Goal: Transaction & Acquisition: Purchase product/service

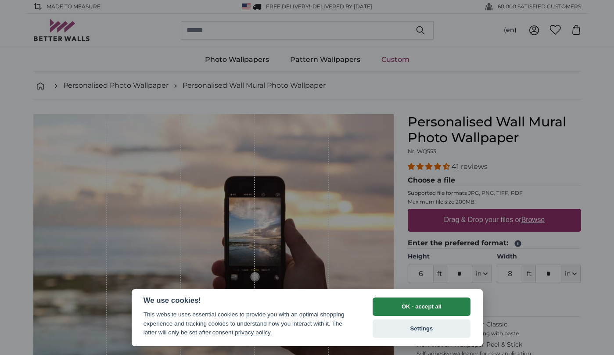
click at [415, 301] on button "OK - accept all" at bounding box center [422, 307] width 98 height 18
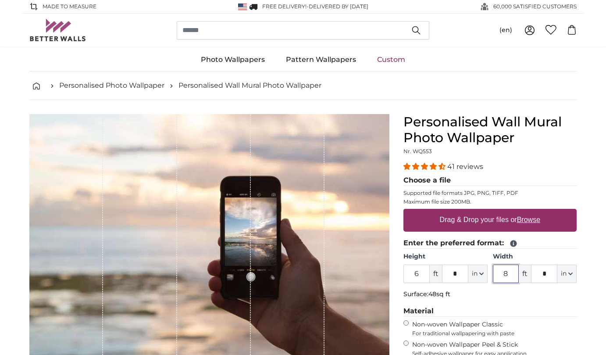
drag, startPoint x: 509, startPoint y: 215, endPoint x: 475, endPoint y: 214, distance: 33.4
click at [475, 252] on div "Height 6 ft * in Centimeter (cm) Inches (inch) Feet (ft. in.) Width 8 ft * in C…" at bounding box center [490, 267] width 173 height 31
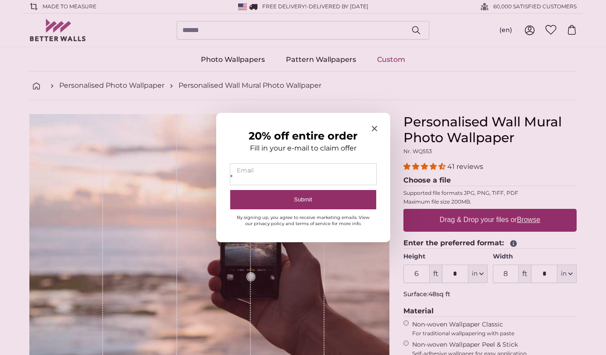
type input "*"
click at [372, 126] on icon "Close modal" at bounding box center [374, 128] width 5 height 5
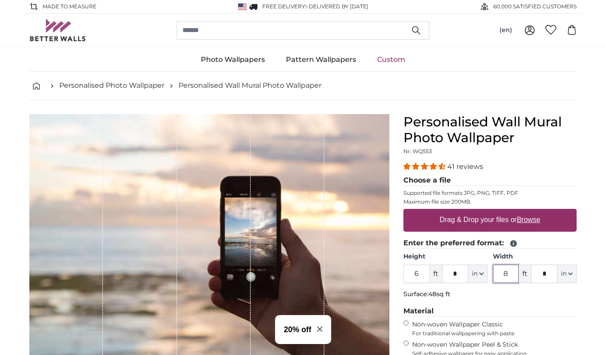
click at [511, 265] on input "8" at bounding box center [506, 274] width 26 height 18
drag, startPoint x: 511, startPoint y: 217, endPoint x: 493, endPoint y: 216, distance: 18.4
click at [493, 265] on input "9" at bounding box center [506, 274] width 26 height 18
type input "8"
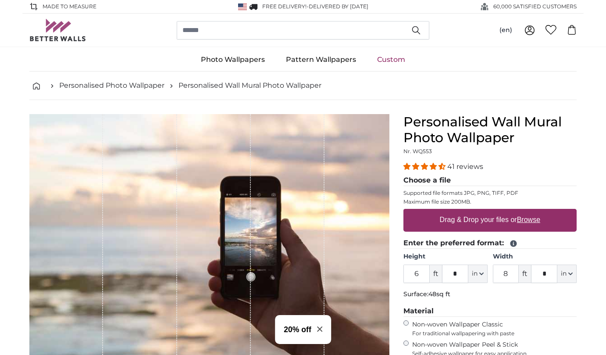
click at [467, 341] on label "Non-woven Wallpaper Peel & Stick Self-adhesive wallpaper for easy application" at bounding box center [494, 349] width 165 height 17
click at [423, 320] on label "Non-woven Wallpaper Classic For traditional wallpapering with paste" at bounding box center [494, 328] width 165 height 17
click at [445, 341] on label "Non-woven Wallpaper Peel & Stick Self-adhesive wallpaper for easy application" at bounding box center [494, 349] width 165 height 17
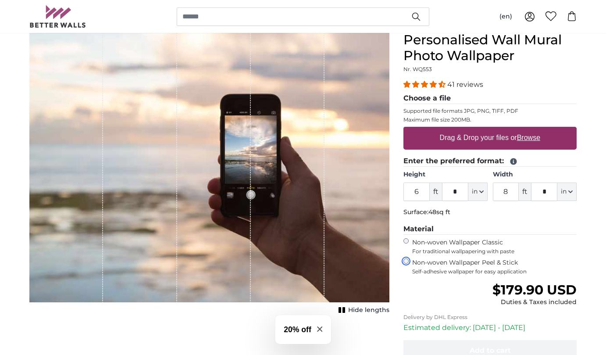
scroll to position [88, 0]
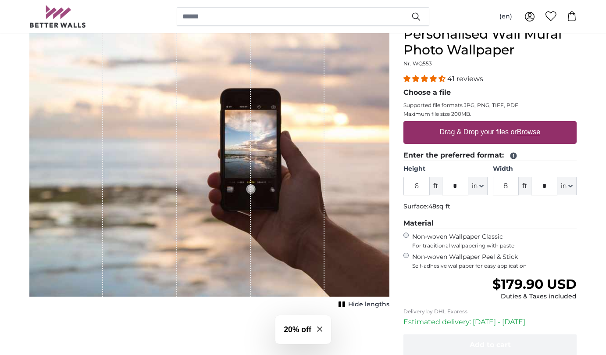
click at [483, 123] on label "Drag & Drop your files or Browse" at bounding box center [491, 132] width 108 height 18
click at [483, 121] on input "Drag & Drop your files or Browse" at bounding box center [490, 122] width 173 height 3
type input "**********"
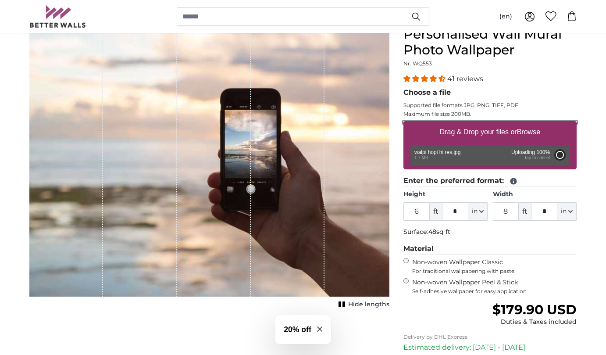
type input "7"
type input "***"
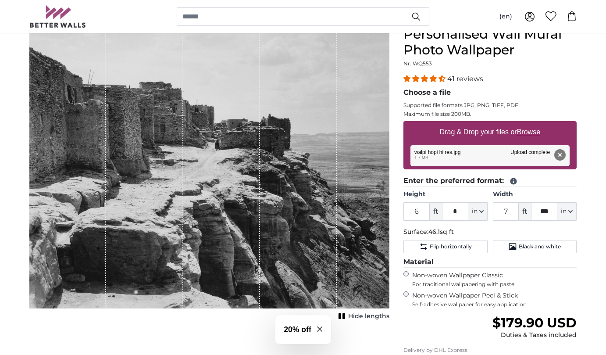
click at [241, 134] on div "1 of 1" at bounding box center [221, 167] width 77 height 283
click at [237, 97] on div "1 of 1" at bounding box center [221, 167] width 77 height 283
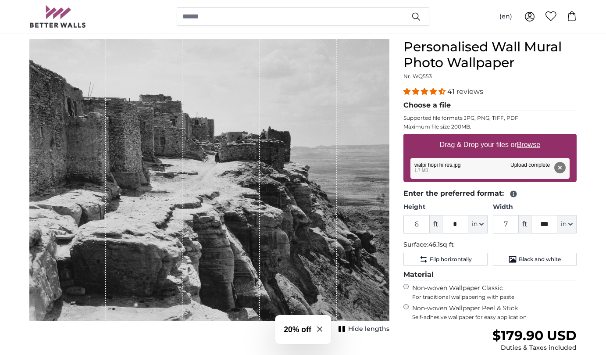
scroll to position [176, 0]
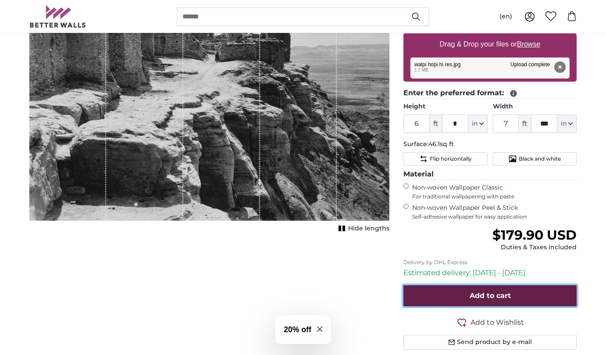
click at [459, 285] on button "Add to cart" at bounding box center [490, 295] width 173 height 21
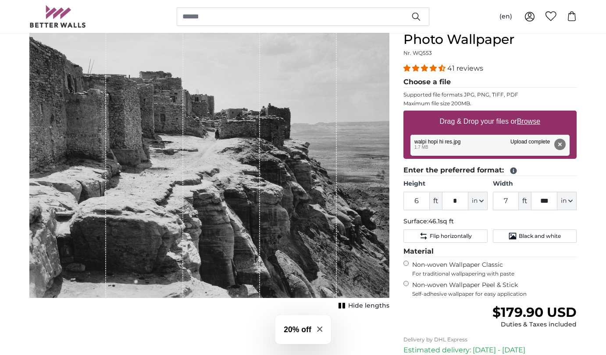
scroll to position [0, 0]
